Goal: Transaction & Acquisition: Purchase product/service

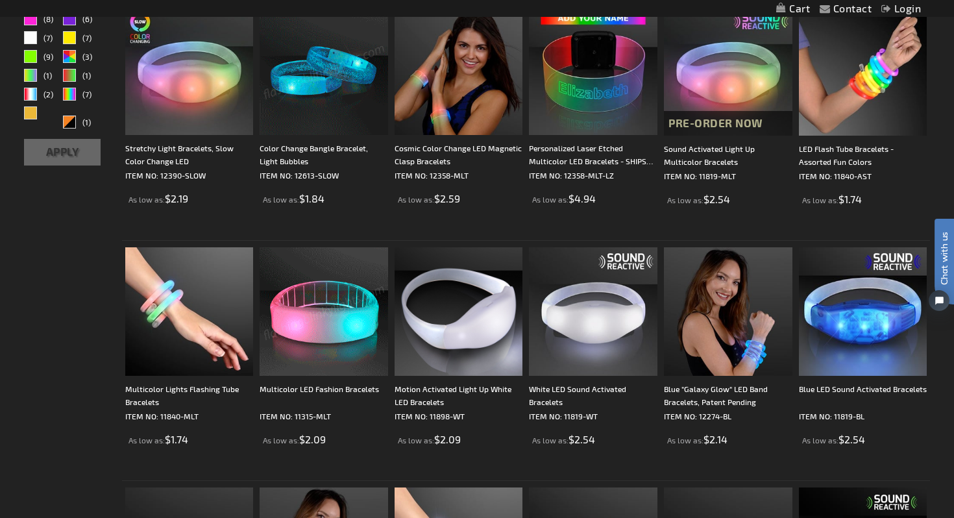
scroll to position [277, 0]
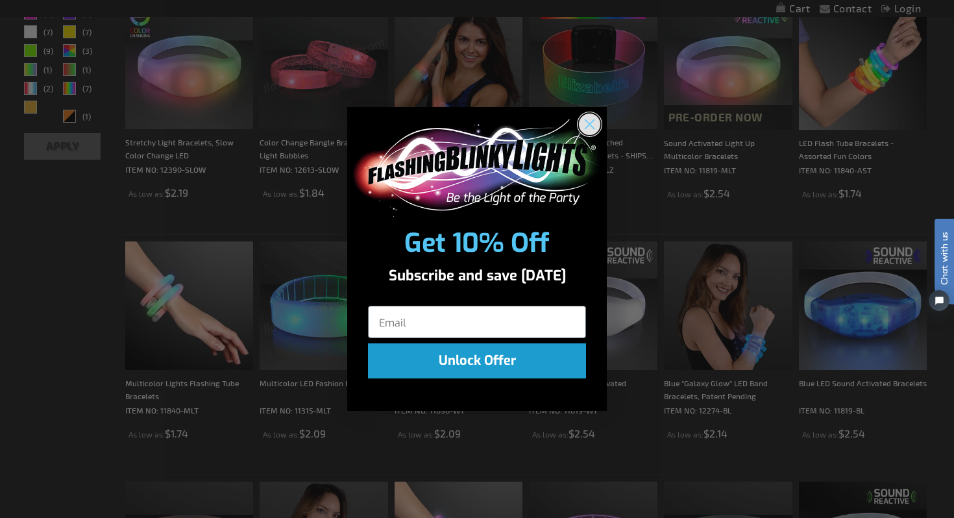
click at [593, 121] on circle "Close dialog" at bounding box center [589, 123] width 21 height 21
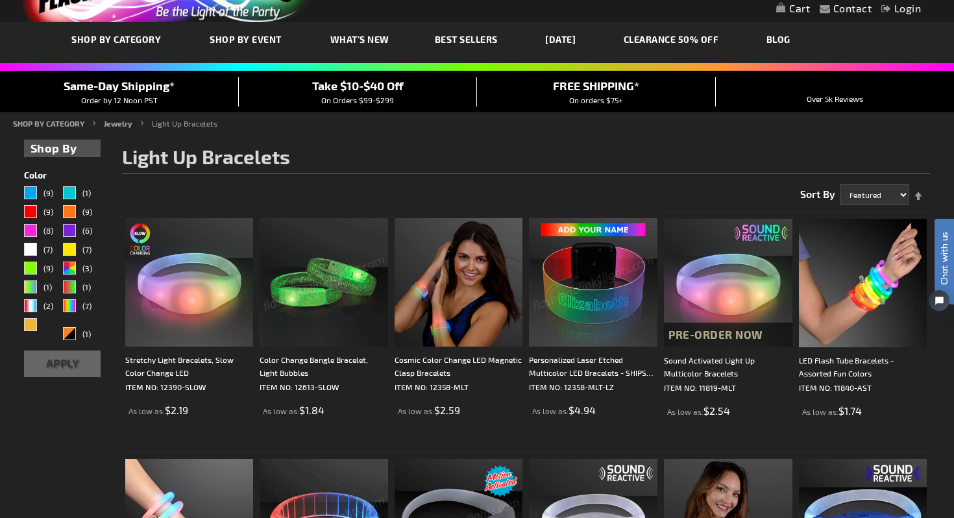
scroll to position [0, 0]
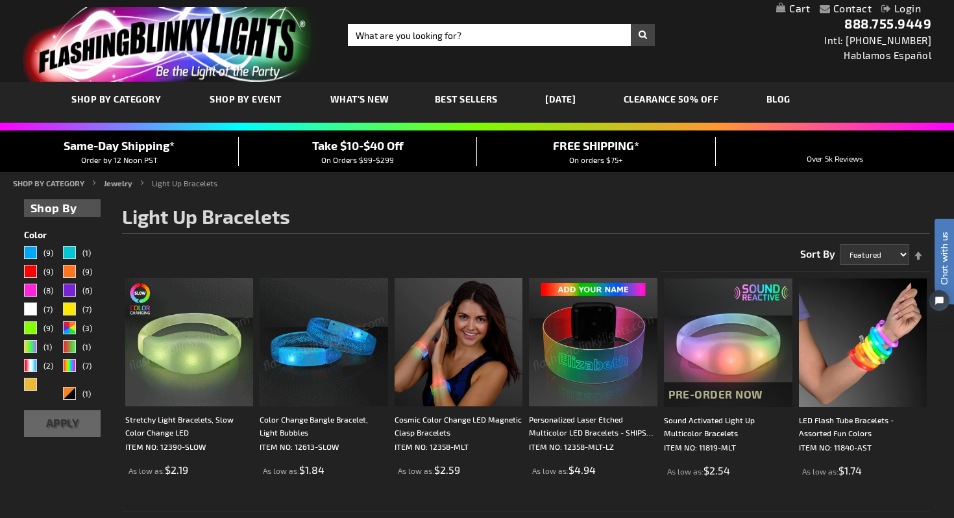
click at [162, 355] on img at bounding box center [189, 342] width 129 height 129
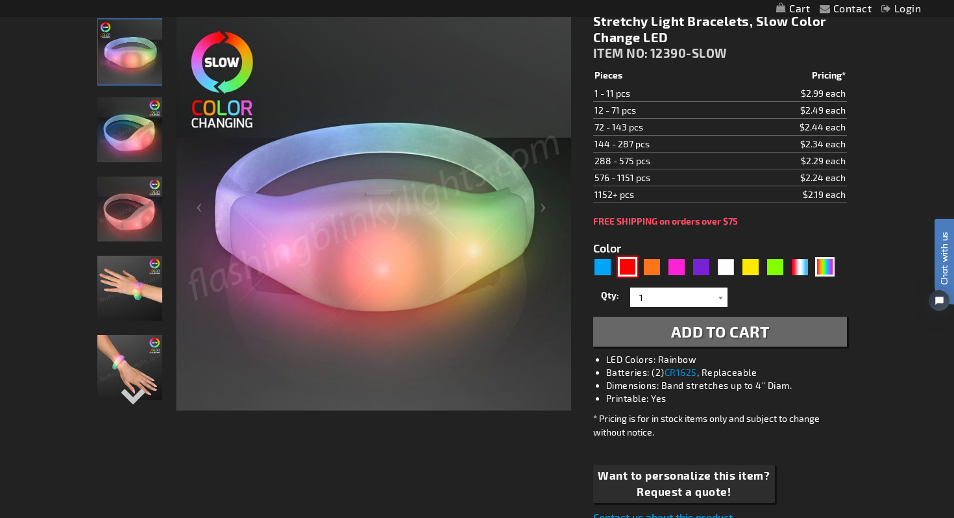
click at [626, 266] on div "Red" at bounding box center [627, 266] width 19 height 19
type input "5641"
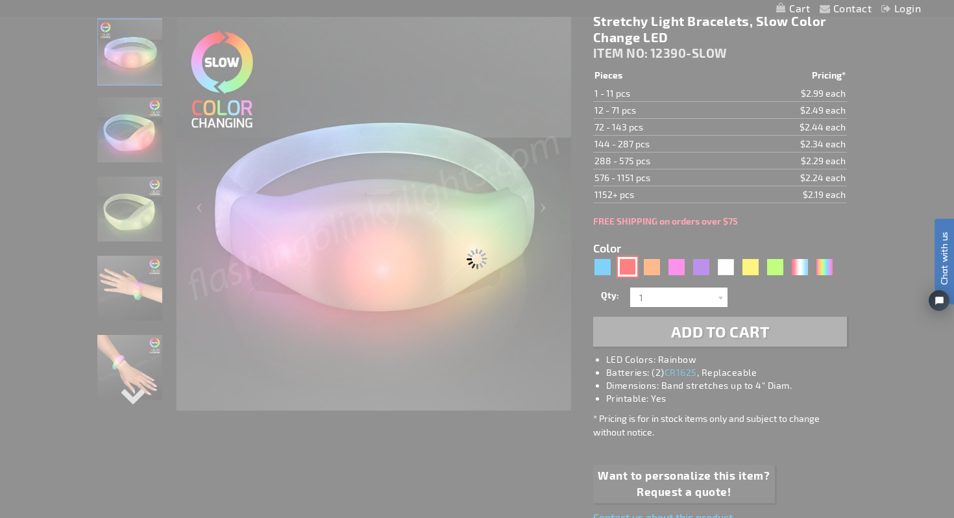
type input "12390-RD"
type input "Customize - Red LED Steady Illumination Stretch Bracelet - ITEM NO: 12390-RD"
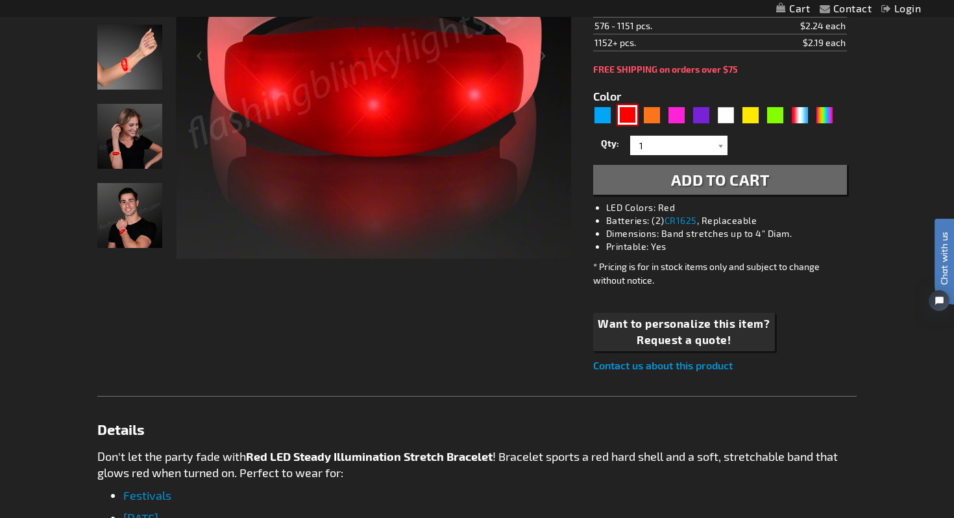
scroll to position [343, 0]
